Goal: Information Seeking & Learning: Learn about a topic

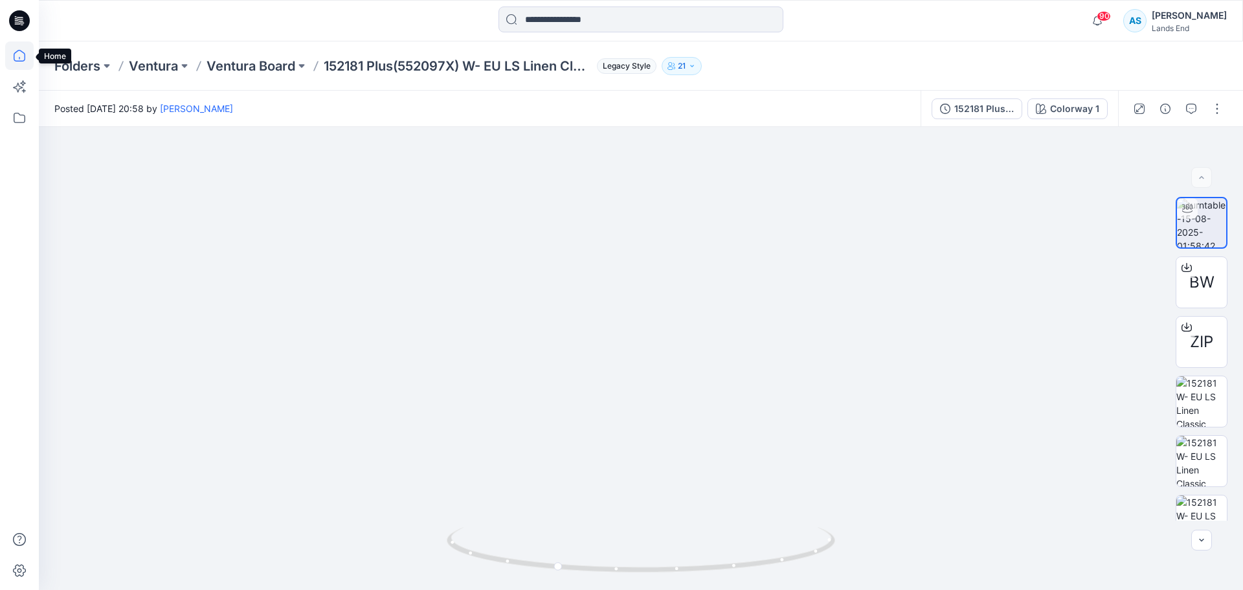
click at [17, 59] on icon at bounding box center [19, 55] width 28 height 28
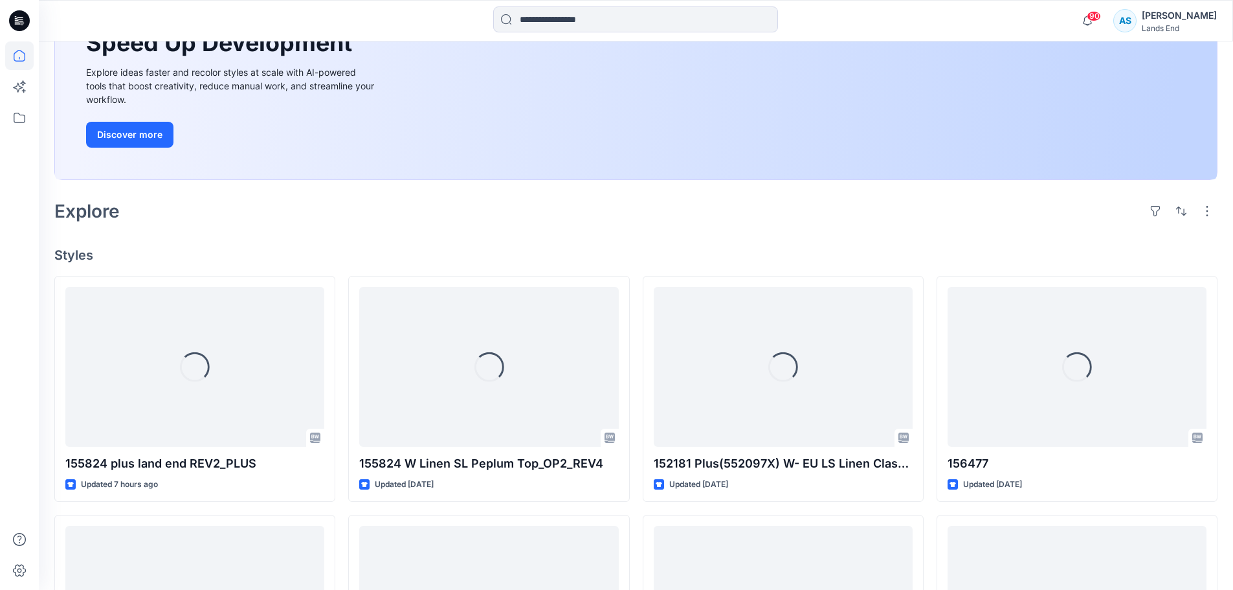
scroll to position [194, 0]
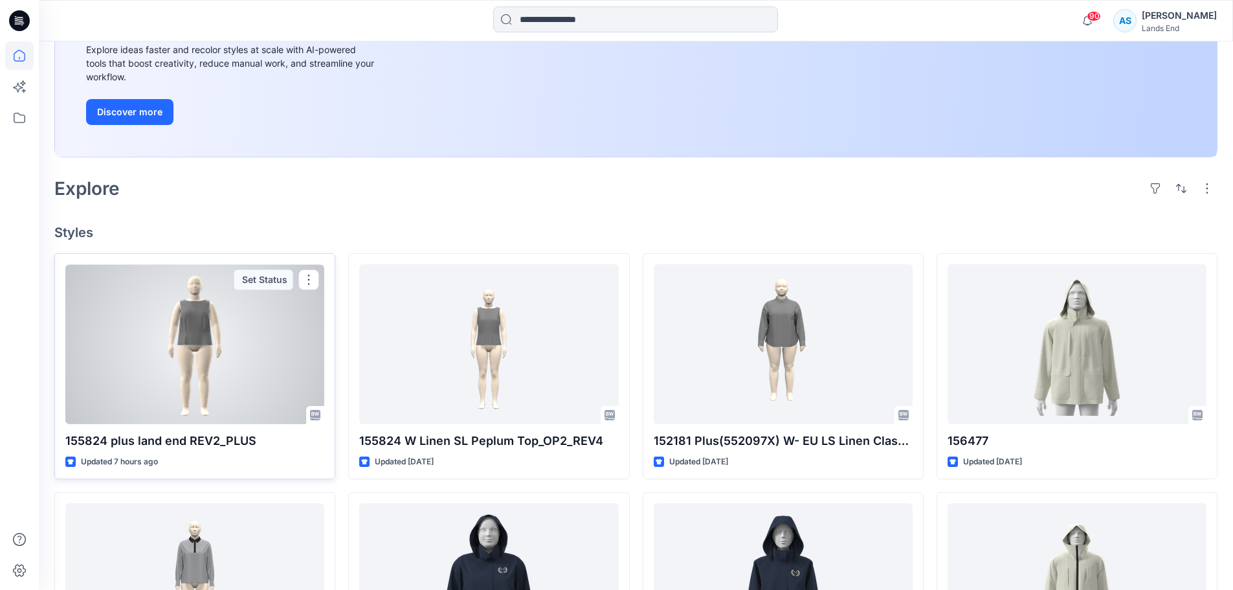
click at [180, 331] on div at bounding box center [194, 344] width 259 height 160
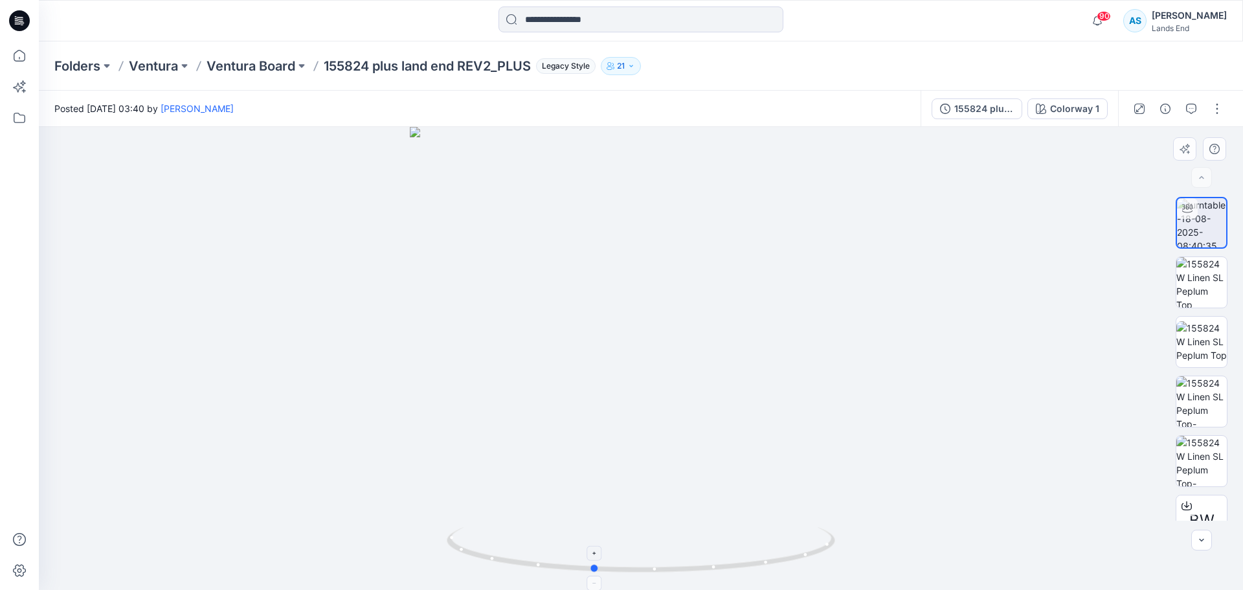
drag, startPoint x: 766, startPoint y: 567, endPoint x: 718, endPoint y: 548, distance: 51.7
click at [718, 548] on icon at bounding box center [643, 551] width 392 height 49
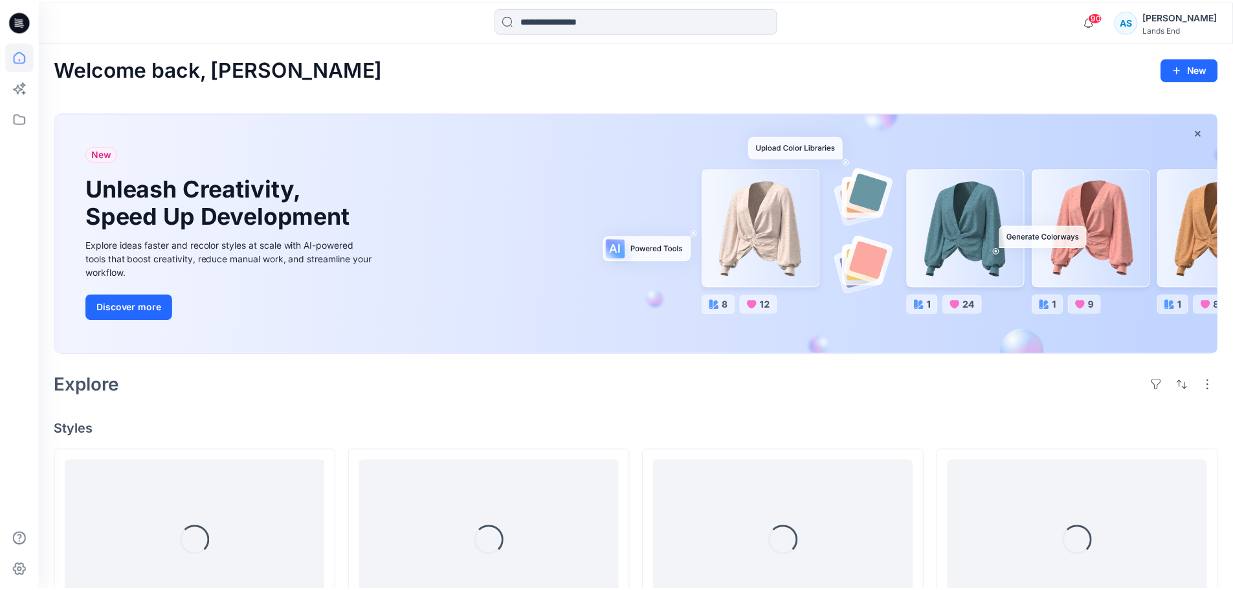
scroll to position [194, 0]
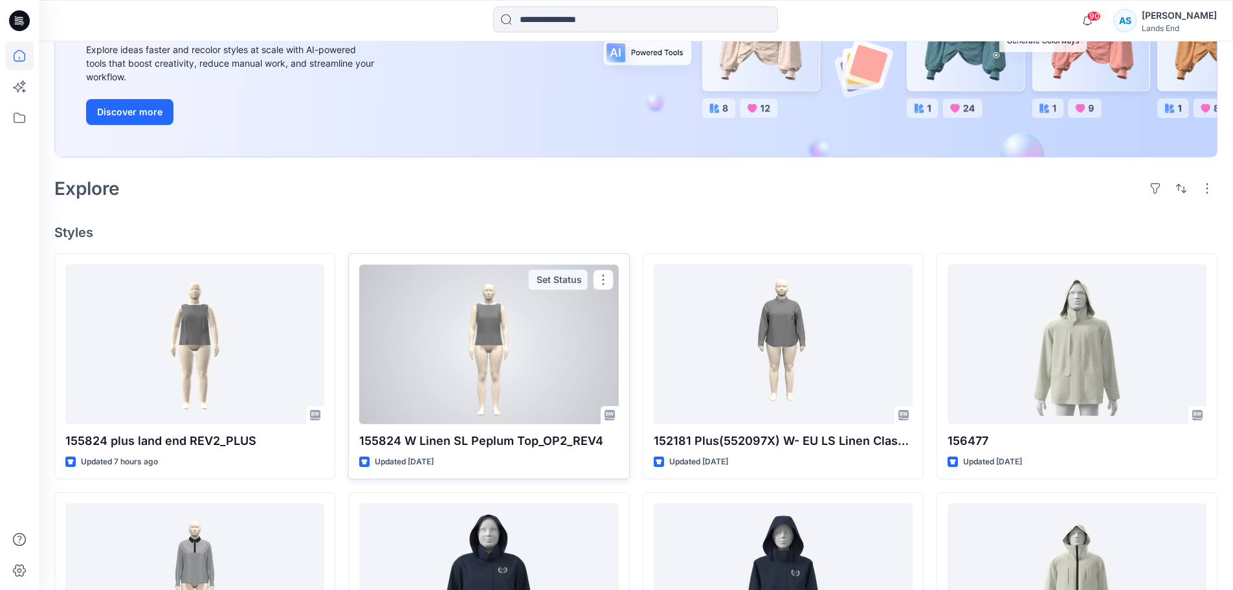
click at [549, 390] on div at bounding box center [488, 344] width 259 height 160
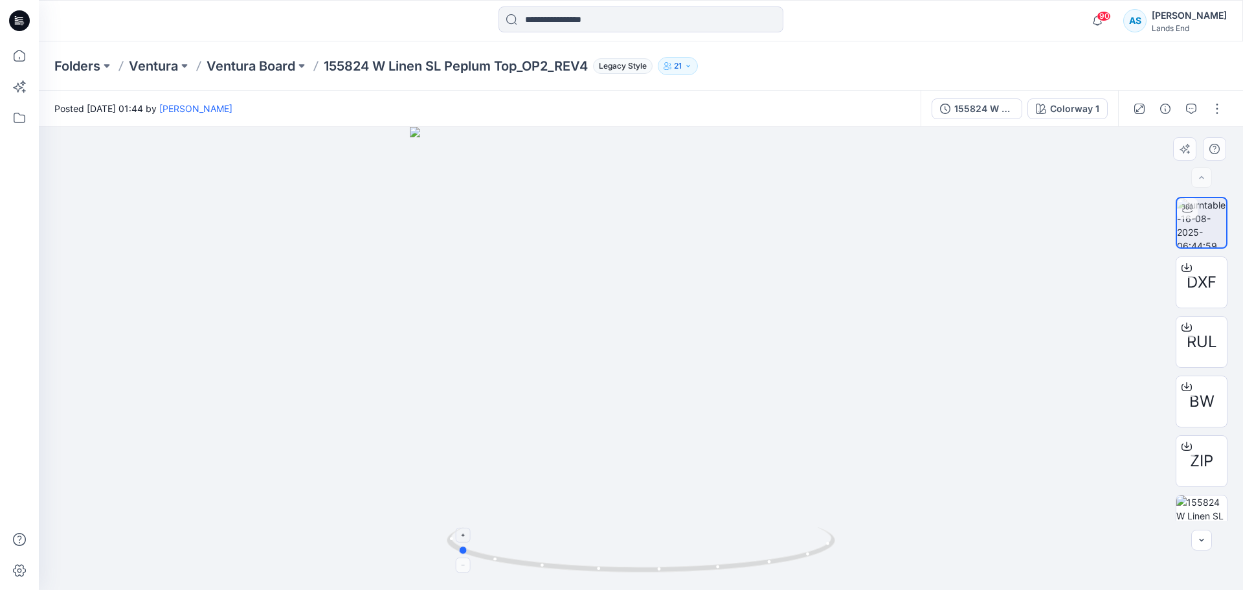
drag, startPoint x: 672, startPoint y: 552, endPoint x: 490, endPoint y: 558, distance: 182.6
click at [490, 558] on icon at bounding box center [643, 551] width 392 height 49
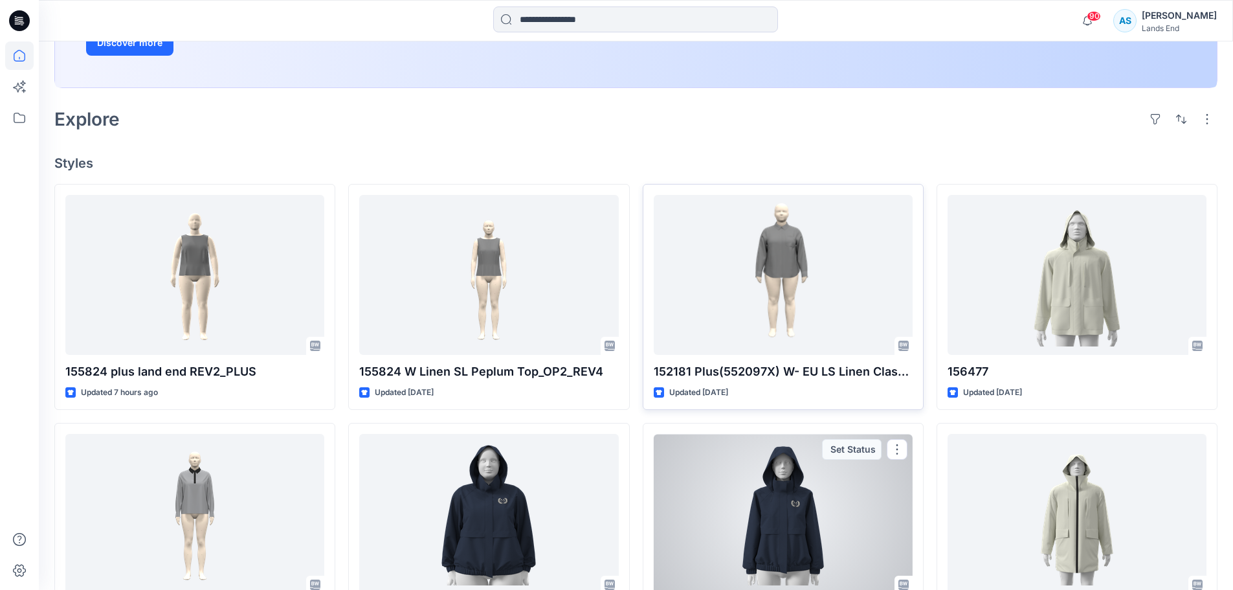
scroll to position [259, 0]
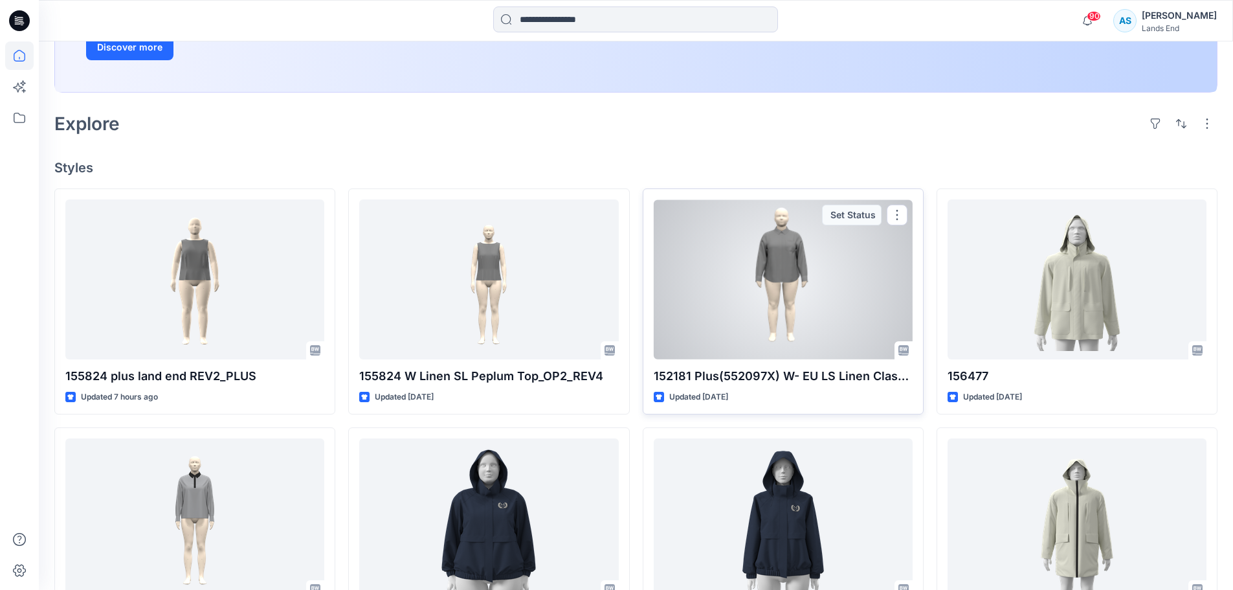
click at [737, 355] on div at bounding box center [783, 279] width 259 height 160
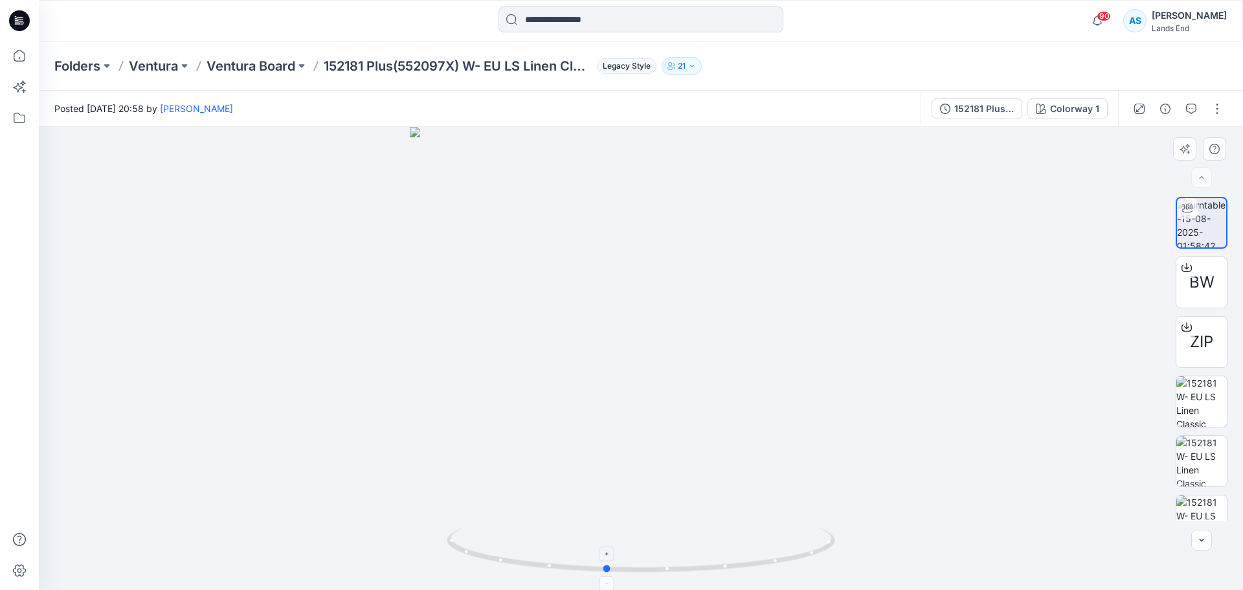
drag, startPoint x: 581, startPoint y: 571, endPoint x: 546, endPoint y: 571, distance: 35.0
click at [546, 571] on icon at bounding box center [643, 551] width 392 height 49
drag, startPoint x: 615, startPoint y: 563, endPoint x: 1019, endPoint y: 526, distance: 405.6
click at [1019, 526] on div at bounding box center [641, 358] width 1204 height 463
drag, startPoint x: 654, startPoint y: 573, endPoint x: 739, endPoint y: 560, distance: 85.8
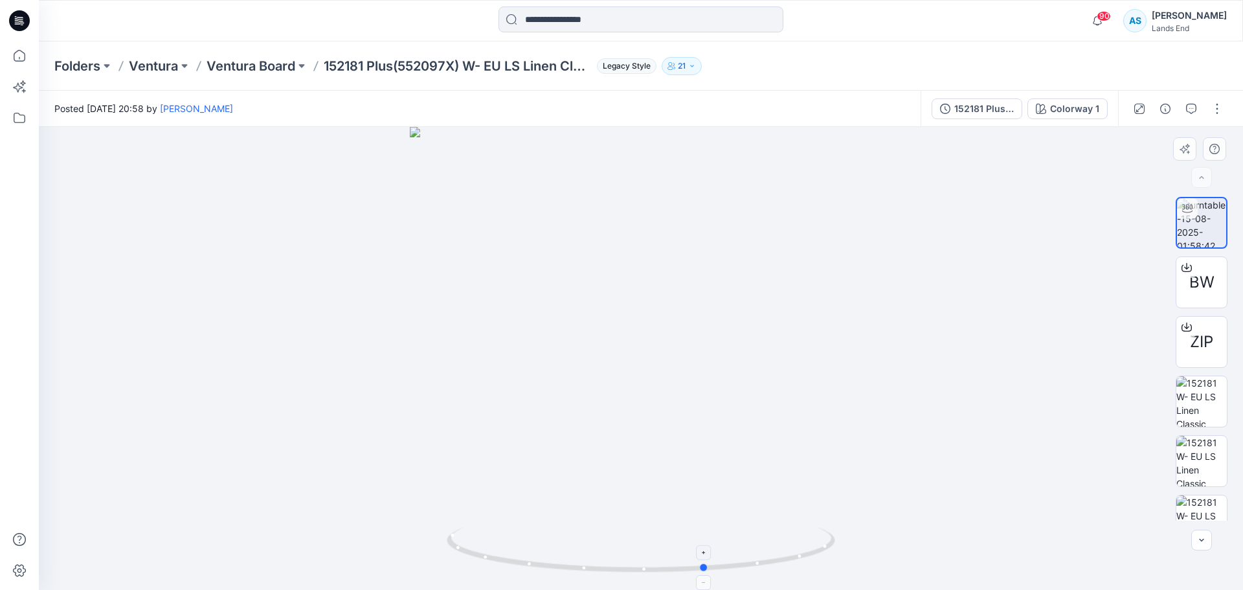
click at [739, 560] on icon at bounding box center [643, 551] width 392 height 49
drag, startPoint x: 689, startPoint y: 576, endPoint x: 697, endPoint y: 575, distance: 8.5
click at [680, 578] on img at bounding box center [641, 558] width 388 height 63
drag, startPoint x: 697, startPoint y: 575, endPoint x: 595, endPoint y: 582, distance: 102.6
click at [560, 583] on foreignobject at bounding box center [562, 581] width 15 height 15
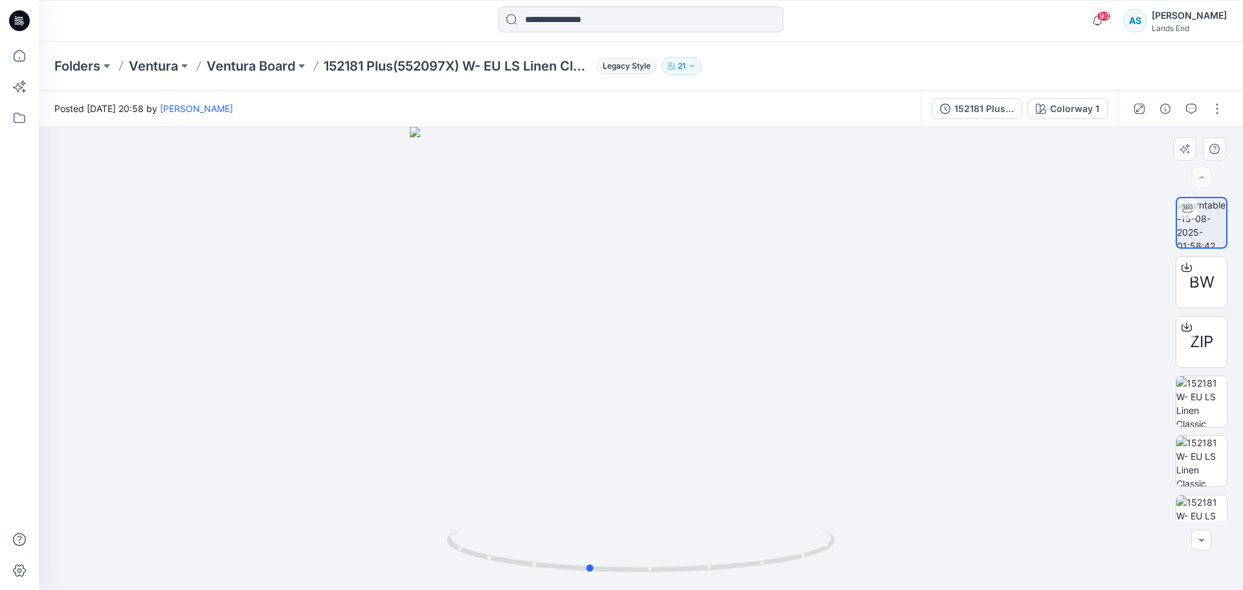
drag, startPoint x: 595, startPoint y: 582, endPoint x: 610, endPoint y: 582, distance: 14.9
click at [610, 582] on img at bounding box center [641, 558] width 388 height 63
drag, startPoint x: 498, startPoint y: 557, endPoint x: 526, endPoint y: 545, distance: 30.4
click at [526, 545] on icon at bounding box center [643, 551] width 392 height 49
